Goal: Find specific page/section: Find specific page/section

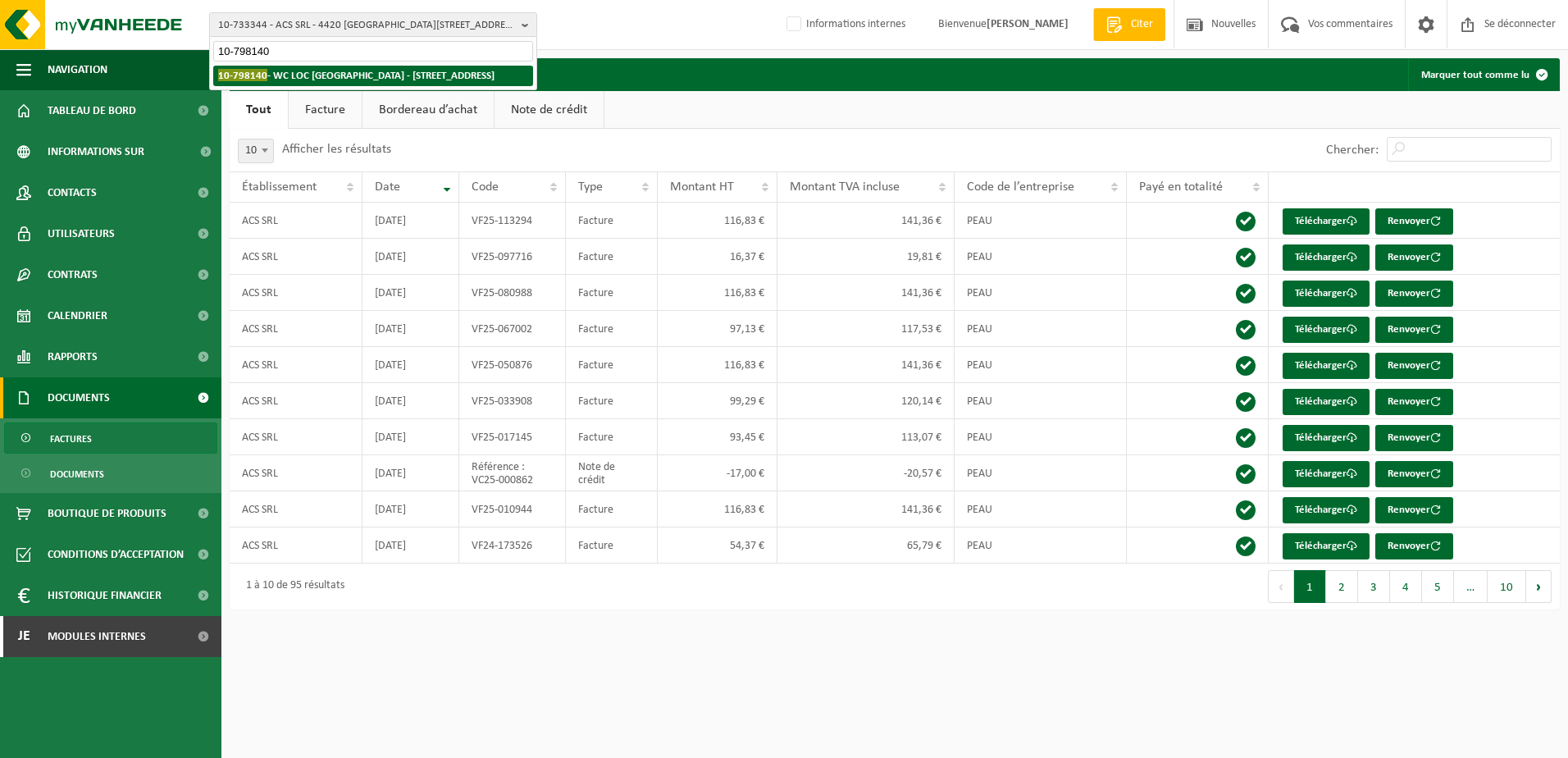
type input "10-798140"
click at [344, 76] on strong "10-798140 - WC LOC BELGIQUE - 4540 AMAY, RUE DU PARC INDUSTRIEL 10" at bounding box center [356, 75] width 276 height 13
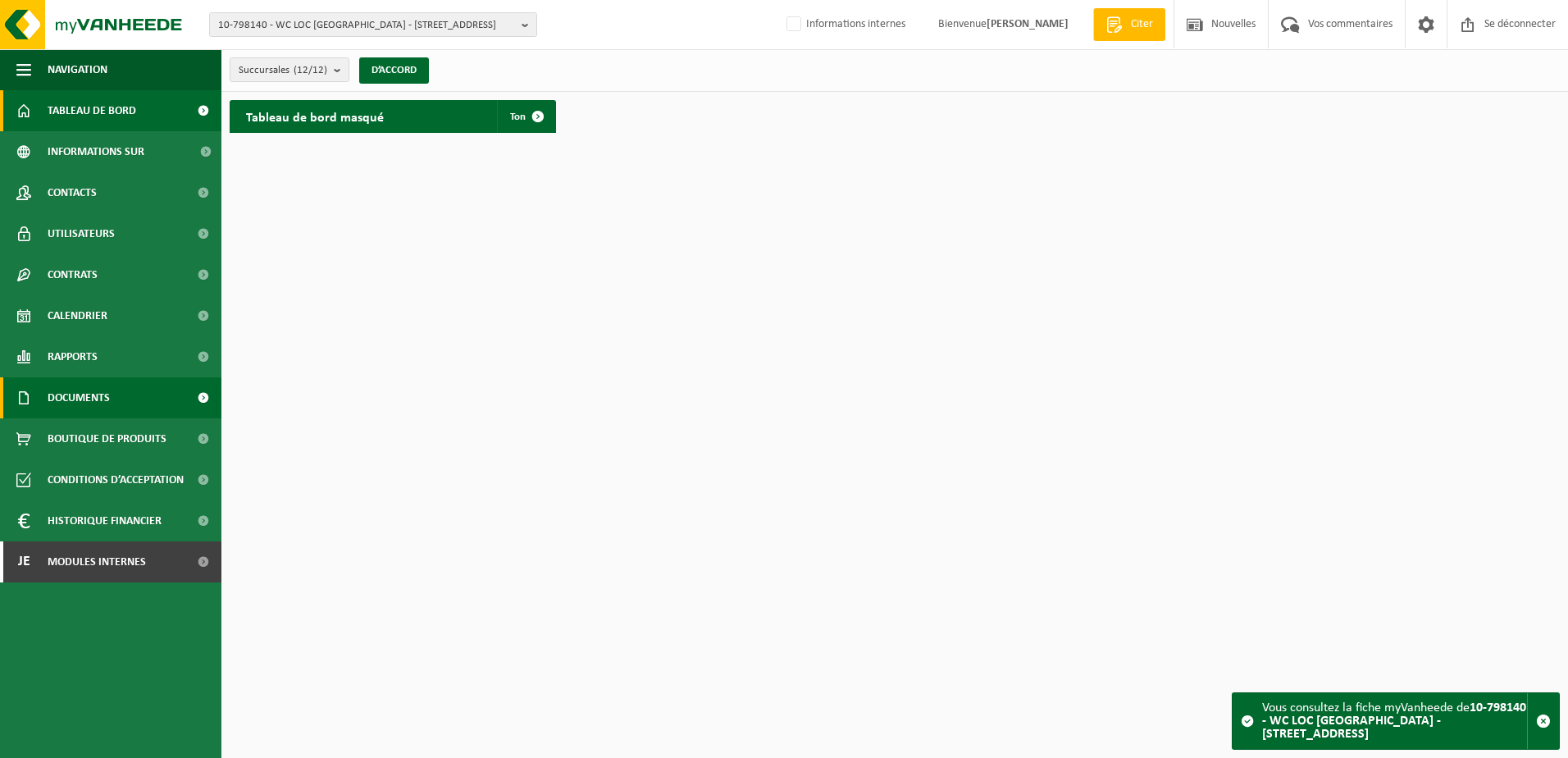
click at [103, 403] on span "Documents" at bounding box center [79, 398] width 63 height 41
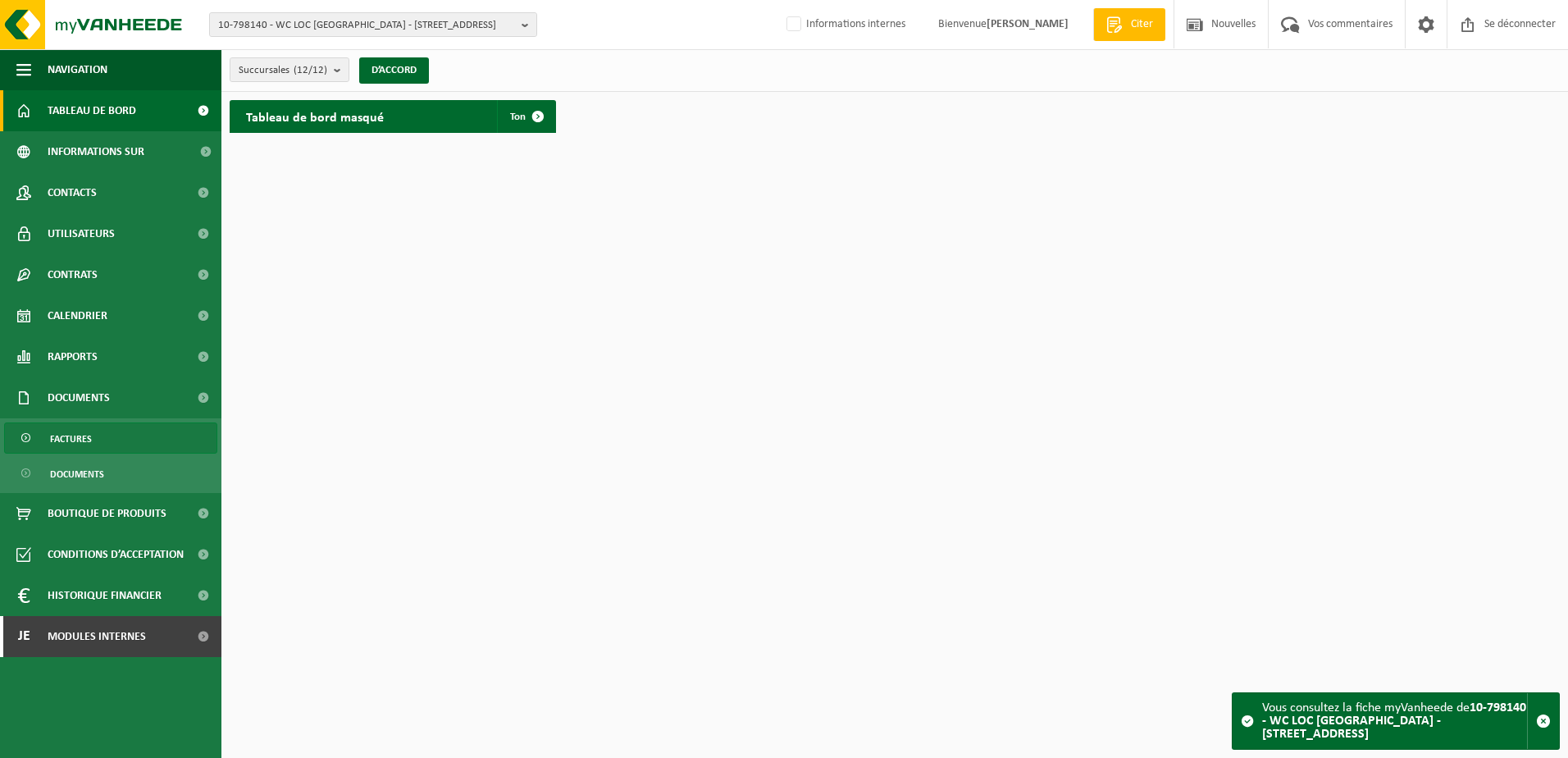
click at [108, 439] on link "Factures" at bounding box center [111, 438] width 213 height 31
